Goal: Task Accomplishment & Management: Manage account settings

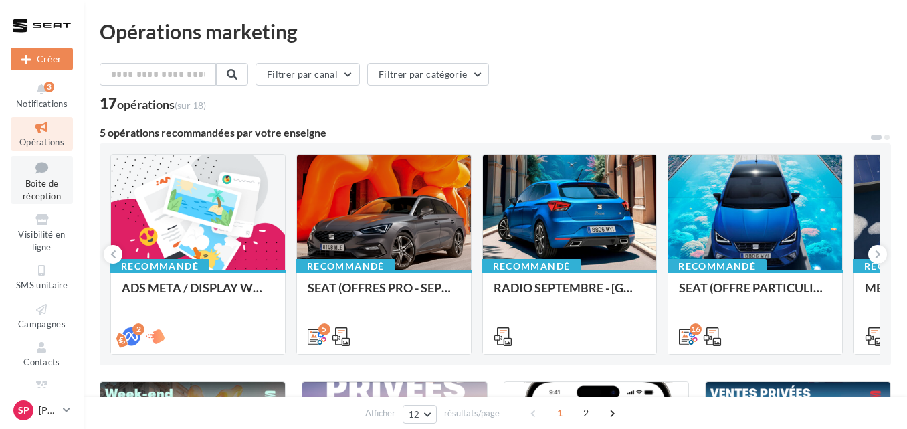
click at [35, 190] on link "Boîte de réception" at bounding box center [42, 180] width 62 height 49
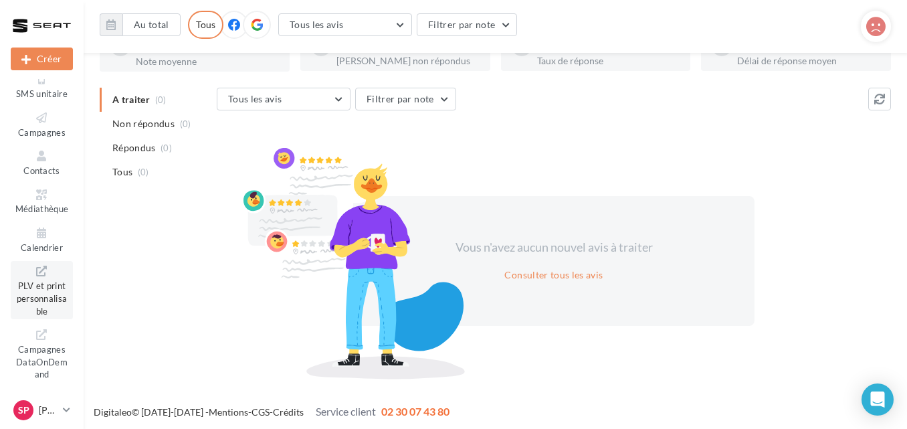
scroll to position [109, 0]
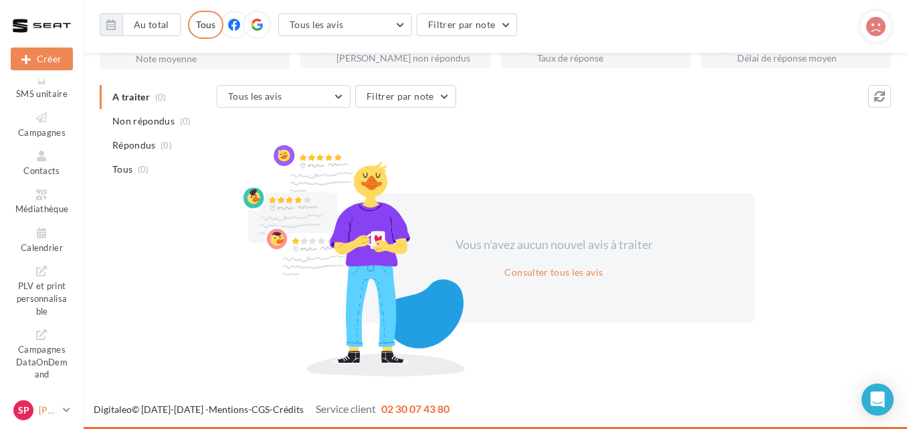
click at [70, 407] on icon at bounding box center [66, 409] width 7 height 11
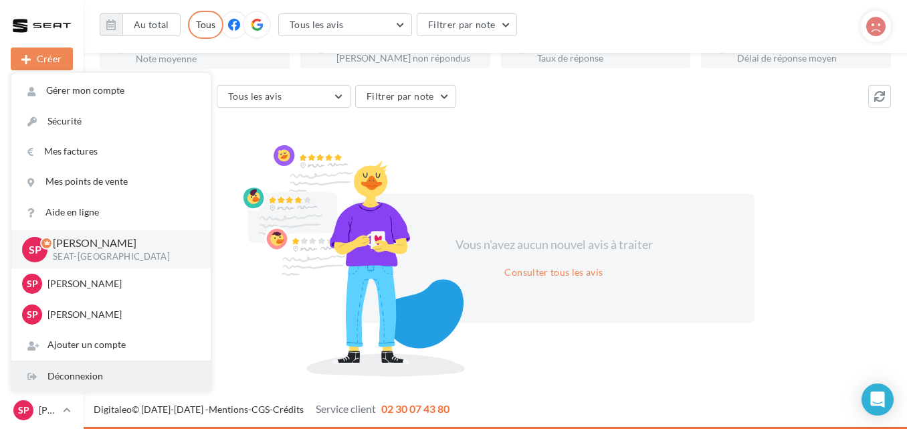
click at [83, 374] on div "Déconnexion" at bounding box center [110, 376] width 199 height 30
